Goal: Navigation & Orientation: Find specific page/section

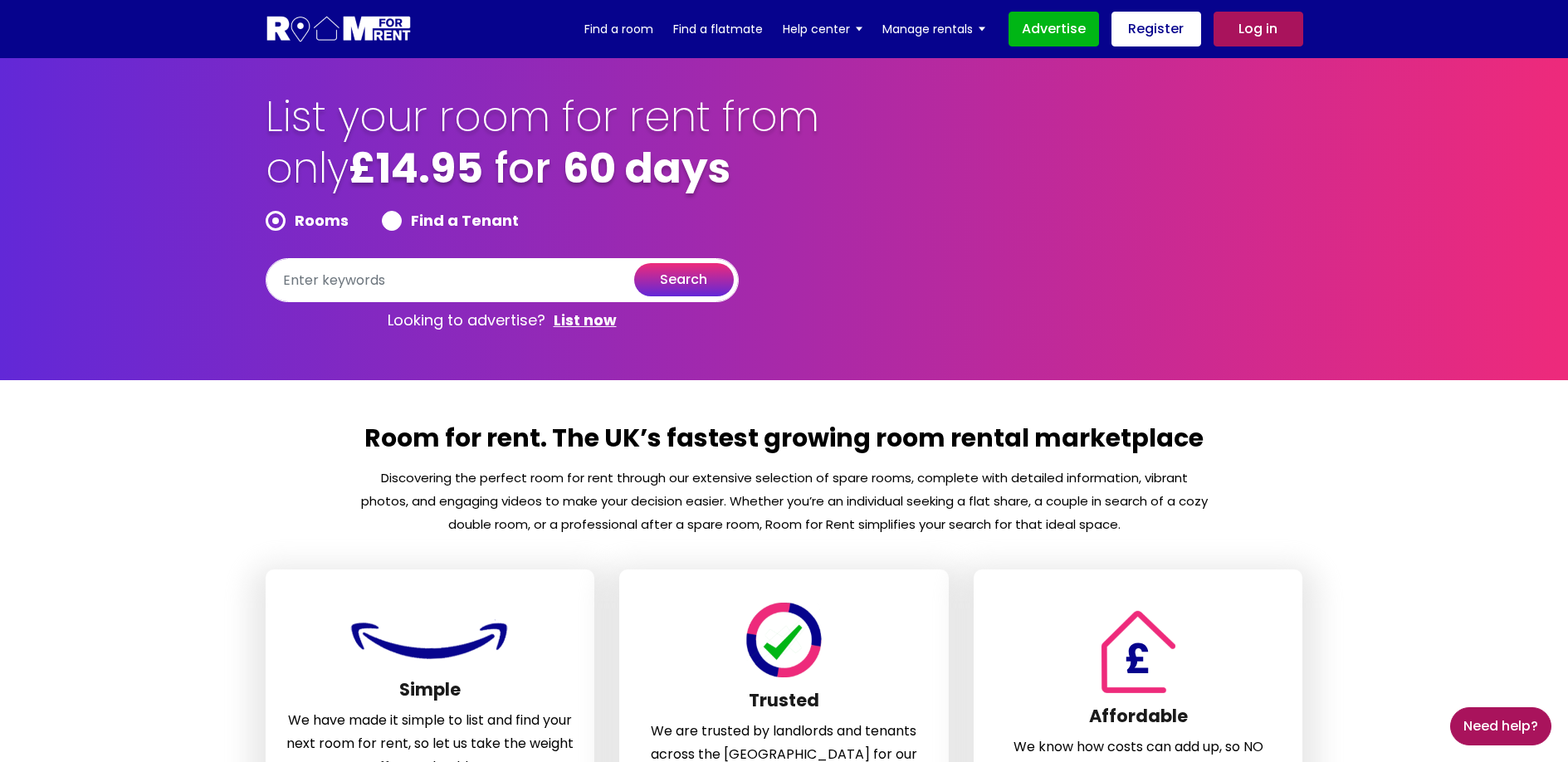
click at [963, 622] on div "Affordable We know how costs can add up, so NO sneaky hidden fees here." at bounding box center [1138, 695] width 354 height 253
click at [965, 507] on p "Discovering the perfect room for rent through our extensive selection of spare …" at bounding box center [784, 501] width 849 height 69
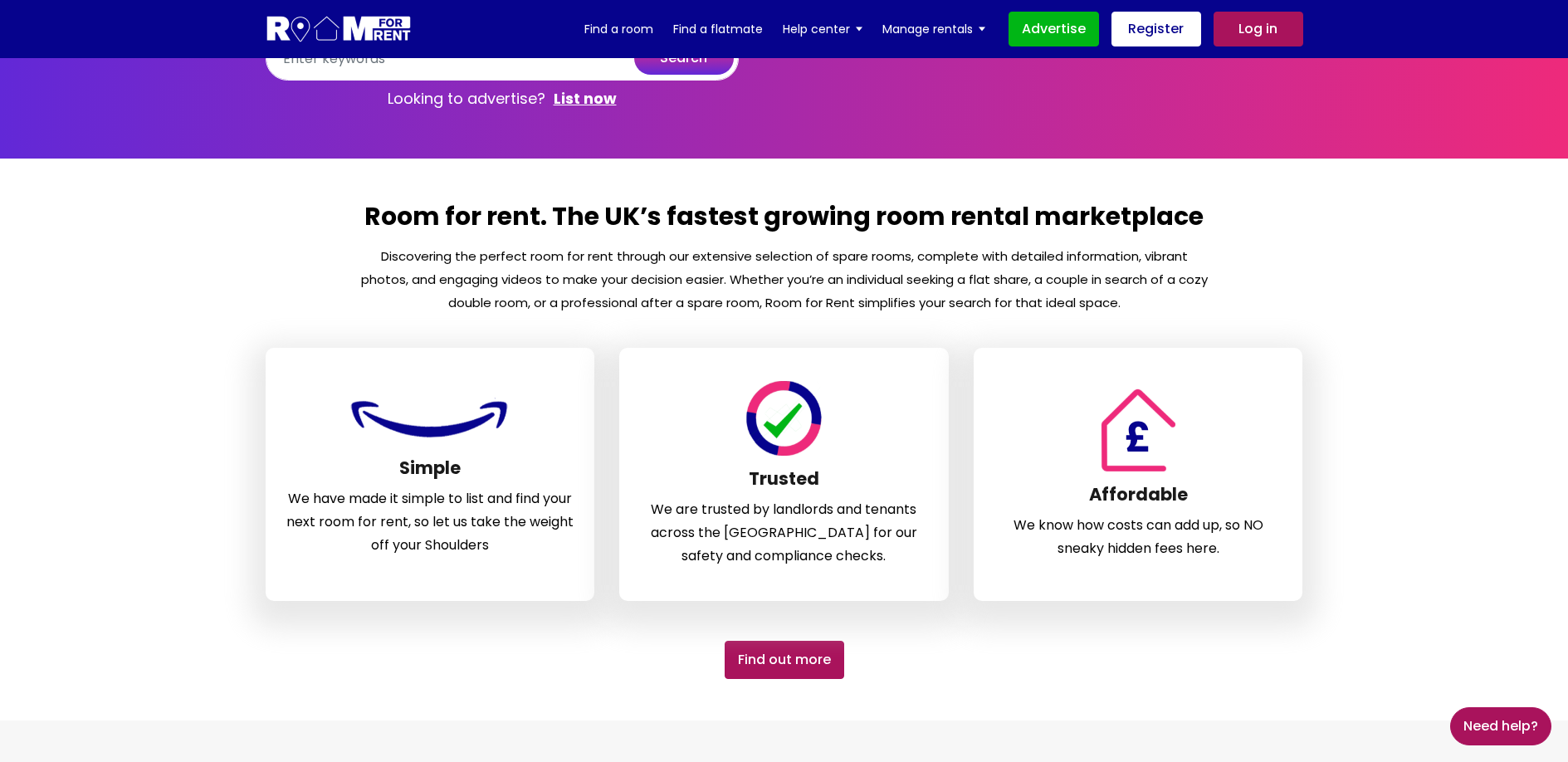
scroll to position [424, 0]
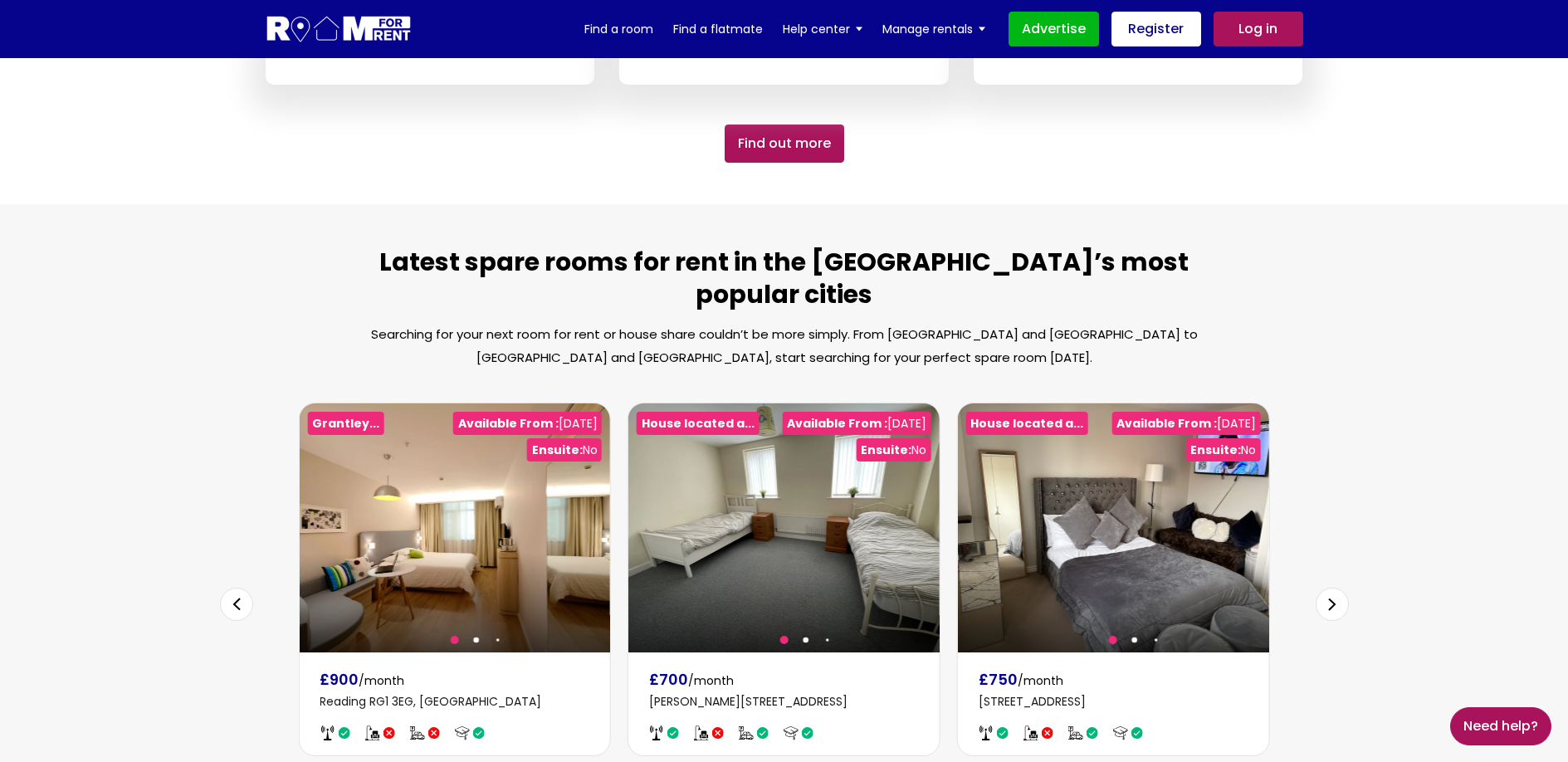
scroll to position [897, 0]
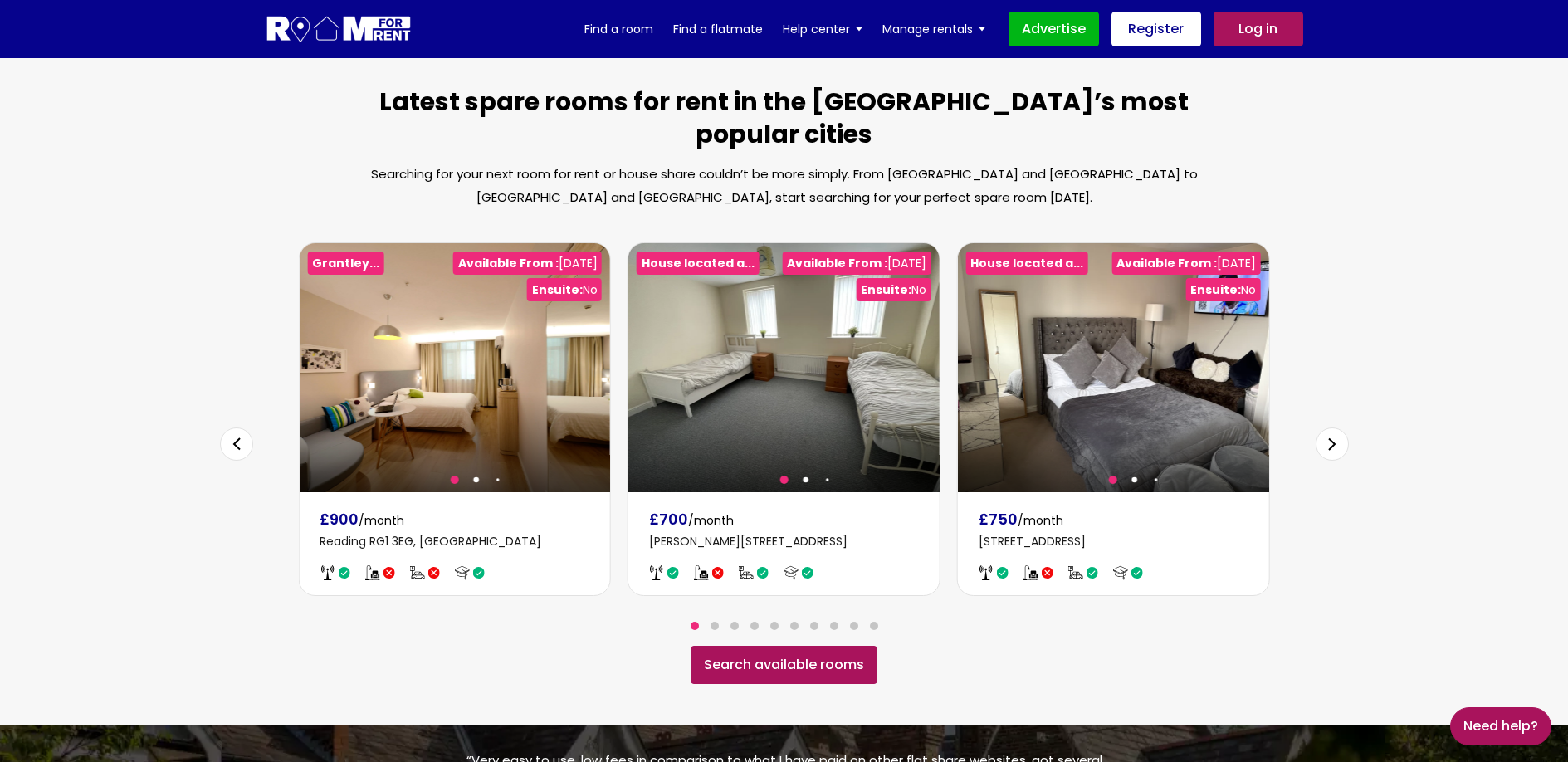
click at [946, 515] on div at bounding box center [784, 418] width 971 height 353
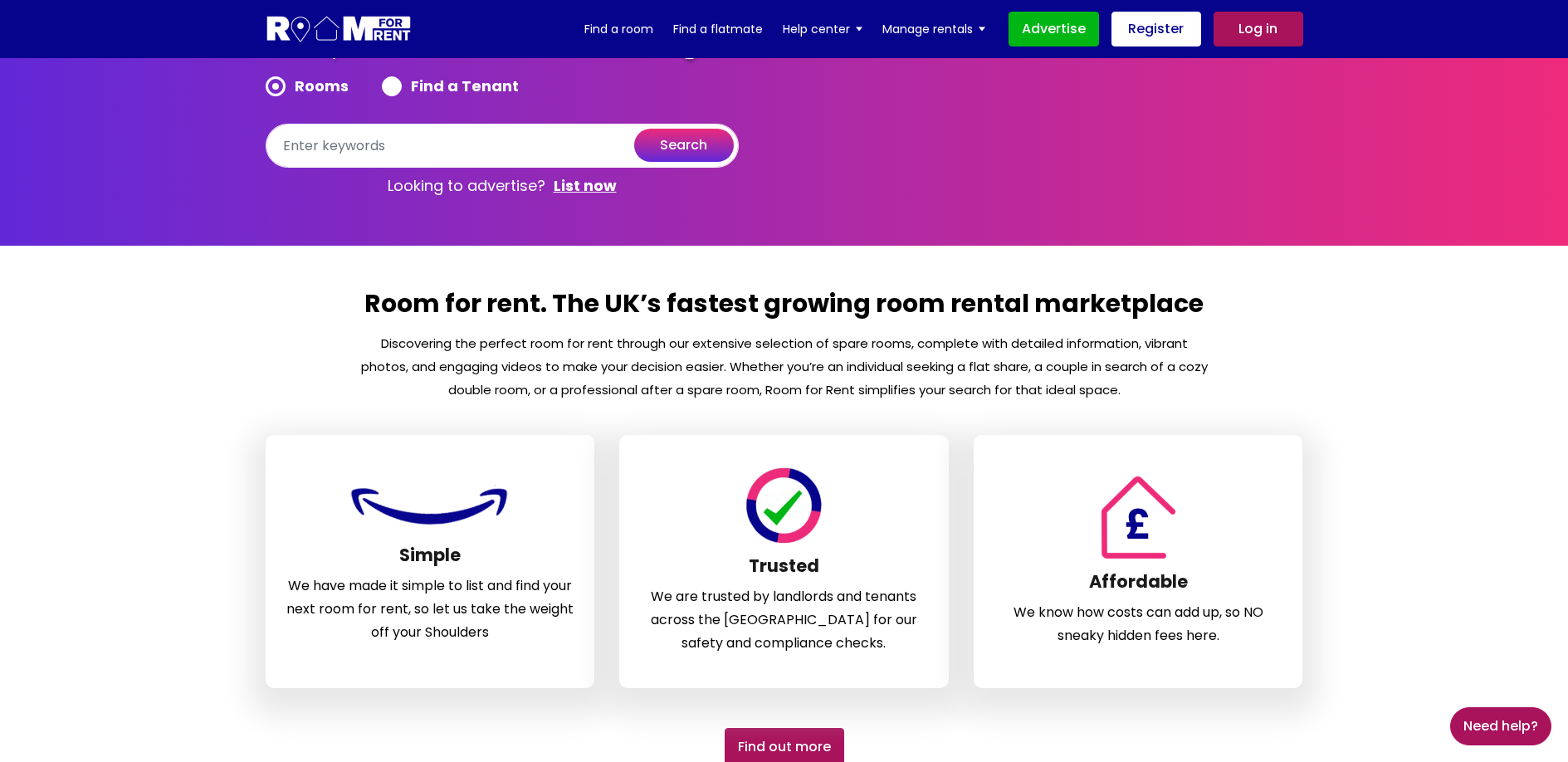
scroll to position [0, 0]
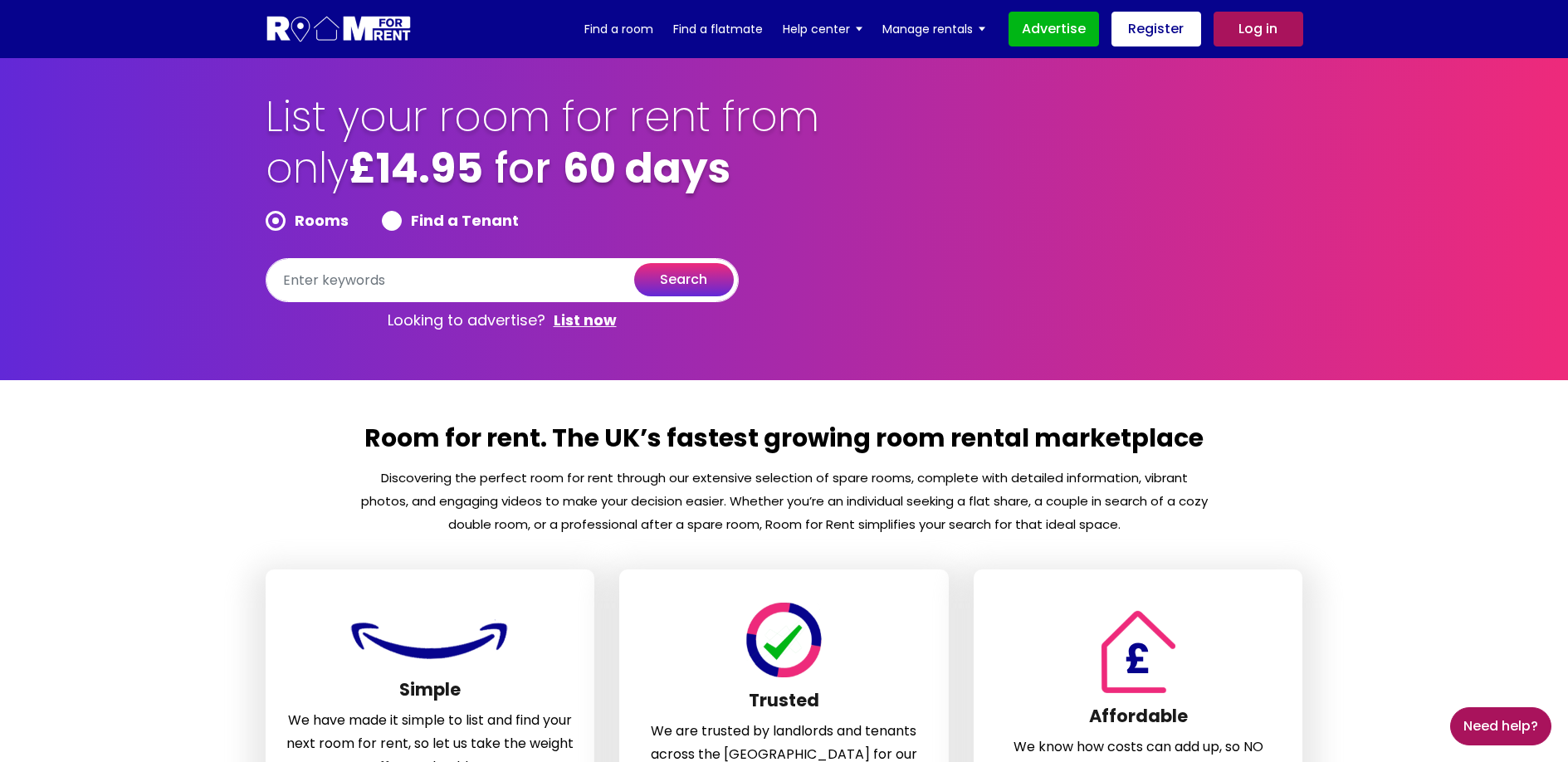
click at [1001, 485] on p "Discovering the perfect room for rent through our extensive selection of spare …" at bounding box center [784, 501] width 849 height 69
click at [959, 449] on h2 "Room for rent. The UK’s fastest growing room rental marketplace" at bounding box center [784, 443] width 849 height 45
click at [1036, 165] on div "List your room for rent from only £14.95 for 60 days Rooms Find a Tenant search…" at bounding box center [784, 215] width 1062 height 247
click at [442, 275] on input "text" at bounding box center [501, 280] width 473 height 44
click at [385, 217] on label "Find a Tenant" at bounding box center [451, 221] width 137 height 20
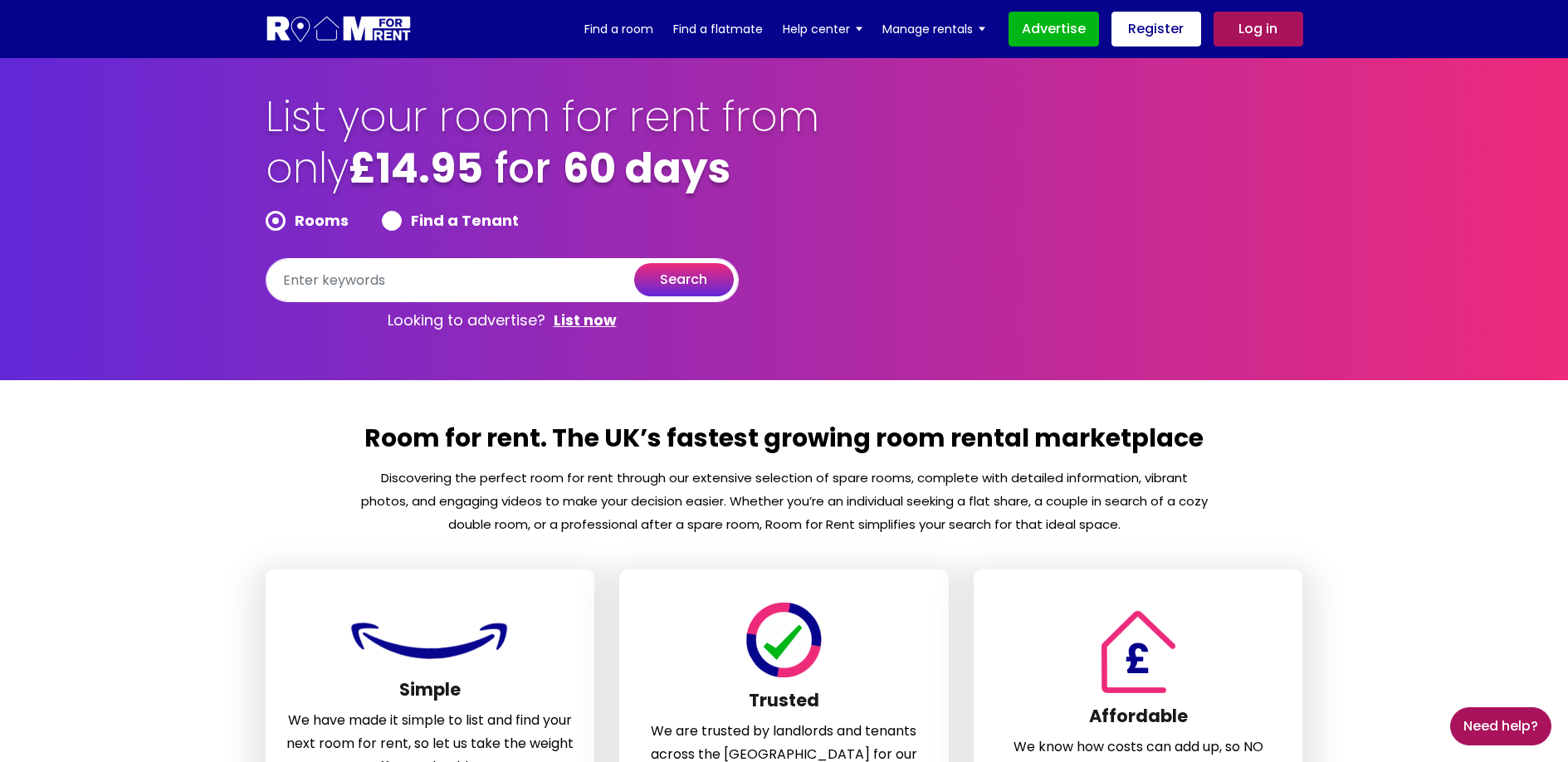
radio input "true"
click at [259, 220] on div "List your room for rent from only £14.95 for 60 days Rooms Find a Tenant search…" at bounding box center [784, 215] width 1062 height 247
click at [280, 223] on label "Rooms" at bounding box center [306, 221] width 83 height 20
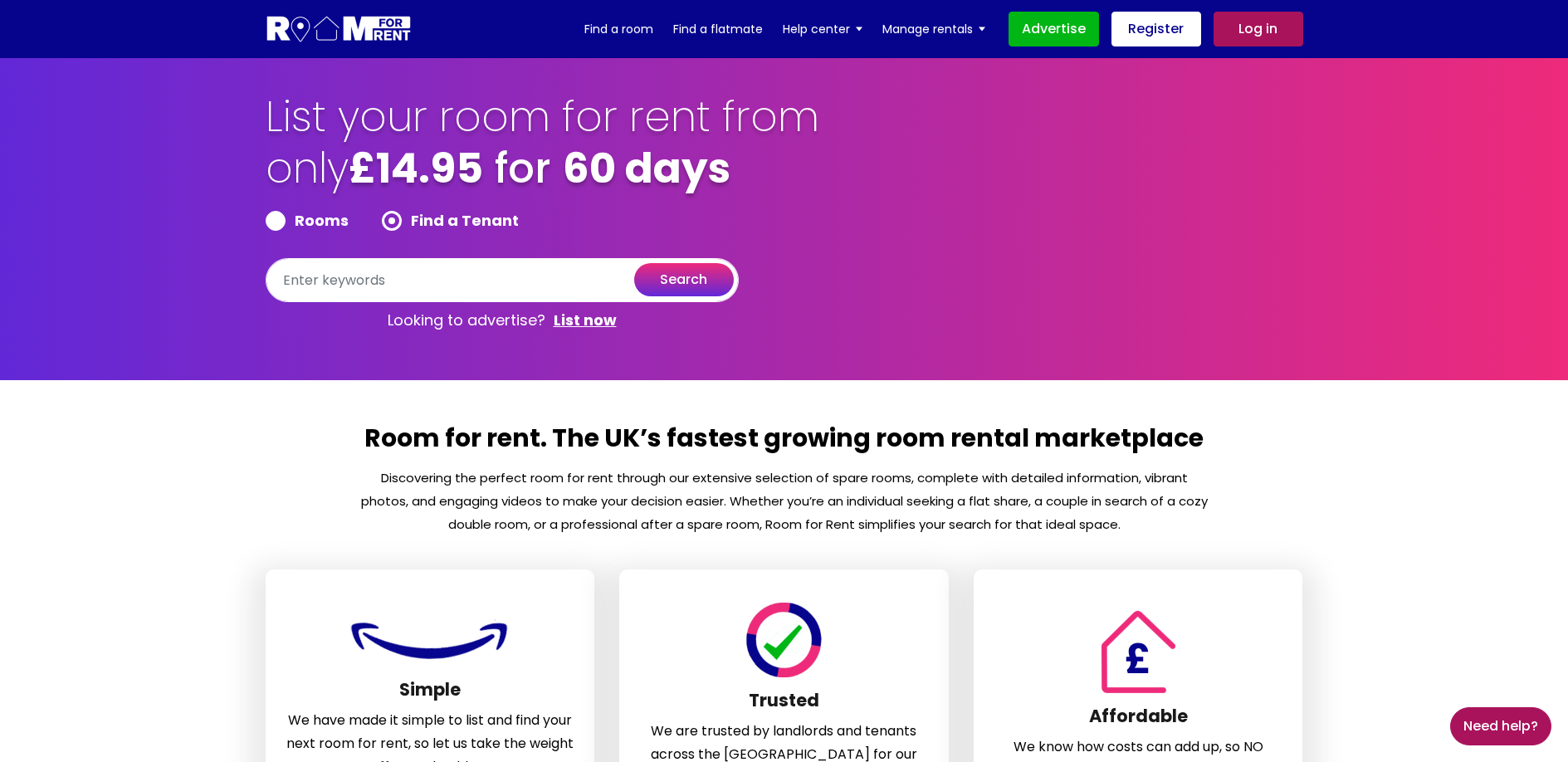
radio input "true"
click at [950, 247] on div "List your room for rent from only £14.95 for 60 days Rooms Find a Tenant search…" at bounding box center [784, 215] width 1062 height 247
click at [321, 32] on img at bounding box center [338, 29] width 147 height 30
click at [995, 159] on div "List your room for rent from only £14.95 for 60 days Rooms Find a Tenant search…" at bounding box center [784, 215] width 1062 height 247
click at [782, 230] on div "List your room for rent from only £14.95 for 60 days Rooms Find a Tenant search…" at bounding box center [543, 215] width 556 height 247
